Goal: Task Accomplishment & Management: Manage account settings

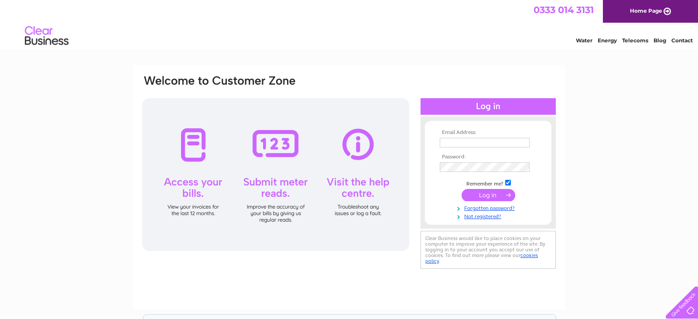
type input "[EMAIL_ADDRESS][DOMAIN_NAME]"
click at [495, 198] on input "submit" at bounding box center [488, 195] width 54 height 12
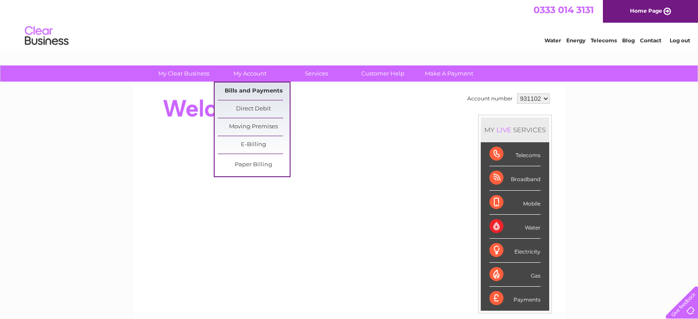
click at [250, 89] on link "Bills and Payments" at bounding box center [254, 90] width 72 height 17
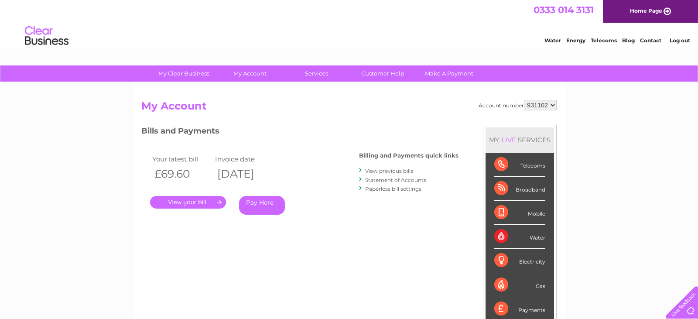
click at [549, 107] on select "931102 931103" at bounding box center [540, 105] width 33 height 10
select select "931103"
click at [526, 100] on select "931102 931103" at bounding box center [540, 105] width 33 height 10
click at [204, 205] on link "." at bounding box center [188, 202] width 76 height 13
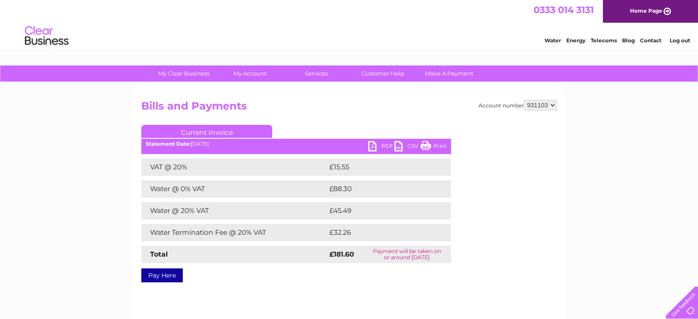
click at [372, 147] on link "PDF" at bounding box center [381, 147] width 26 height 13
